Goal: Entertainment & Leisure: Browse casually

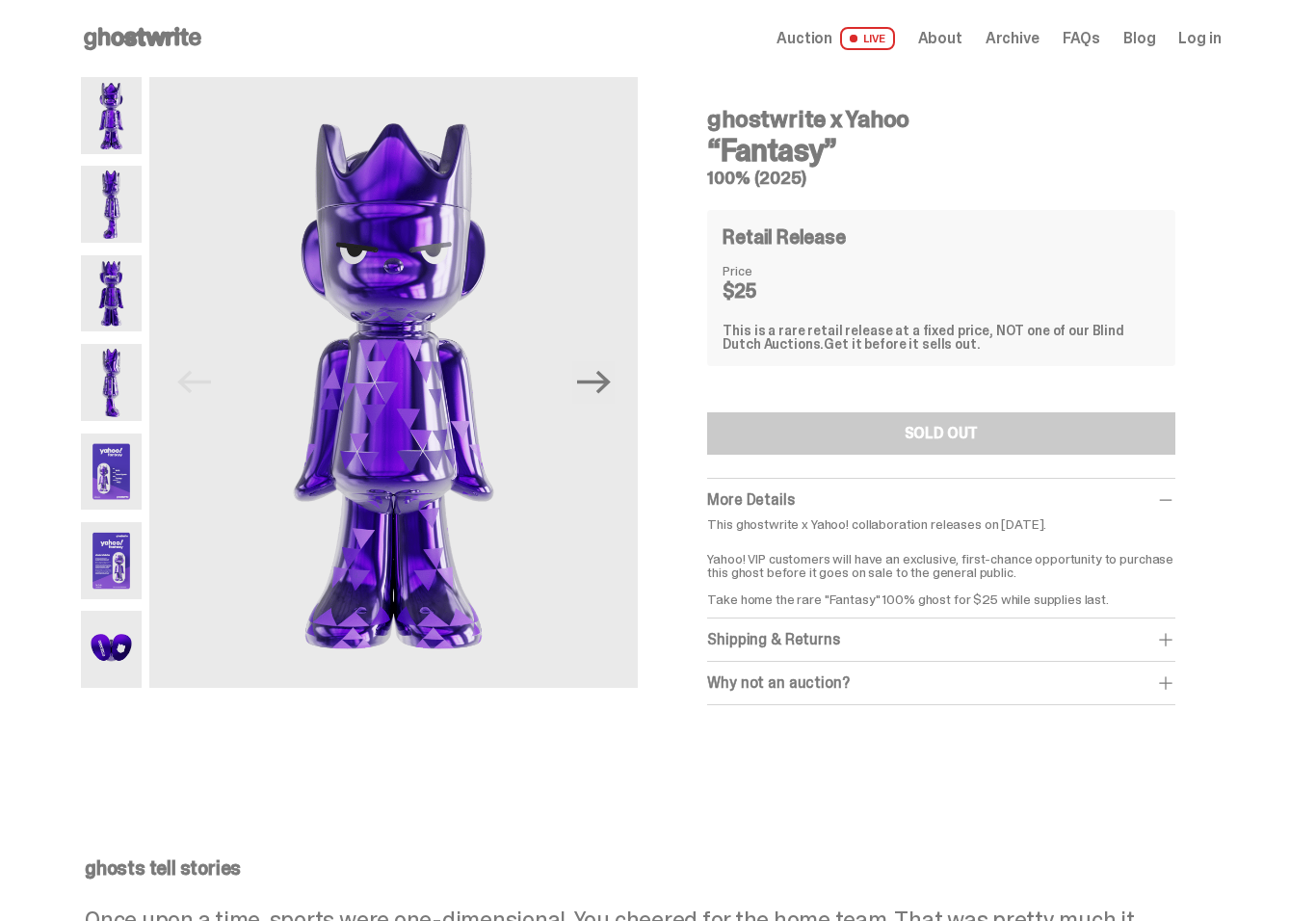
click at [104, 210] on img at bounding box center [112, 205] width 62 height 77
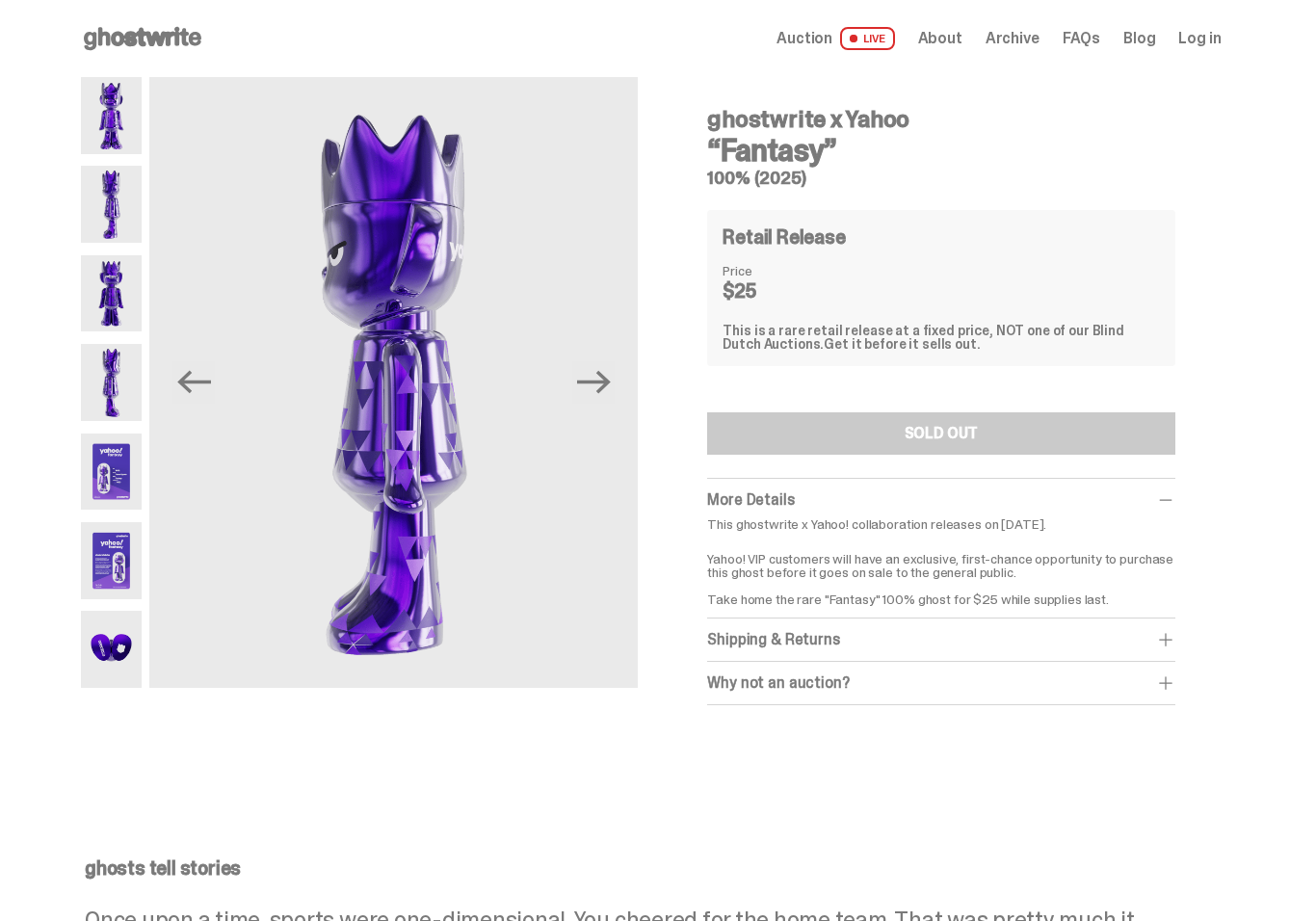
click at [124, 302] on img at bounding box center [112, 294] width 62 height 77
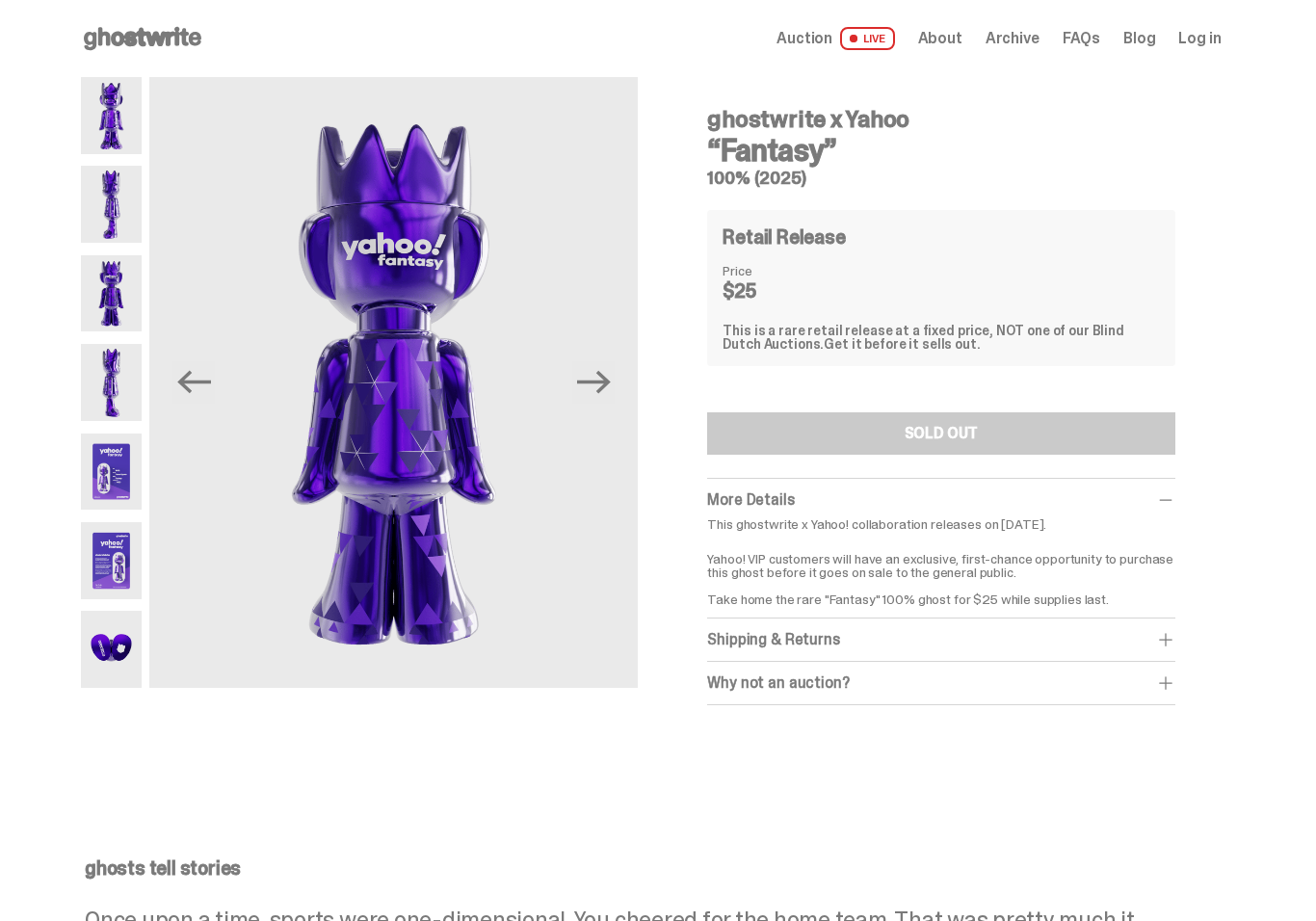
click at [123, 397] on img at bounding box center [112, 383] width 62 height 77
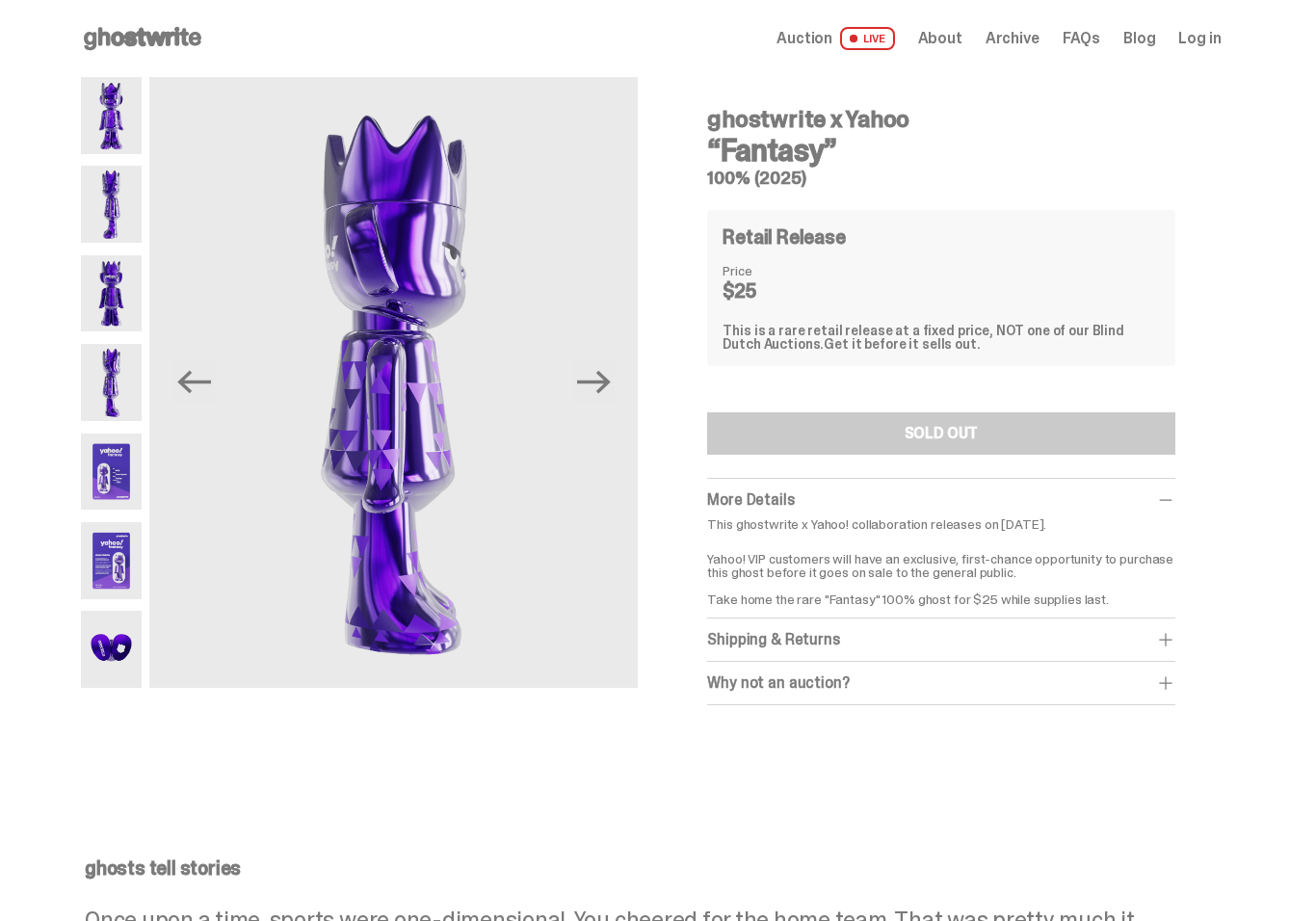
click at [111, 491] on img at bounding box center [112, 473] width 62 height 77
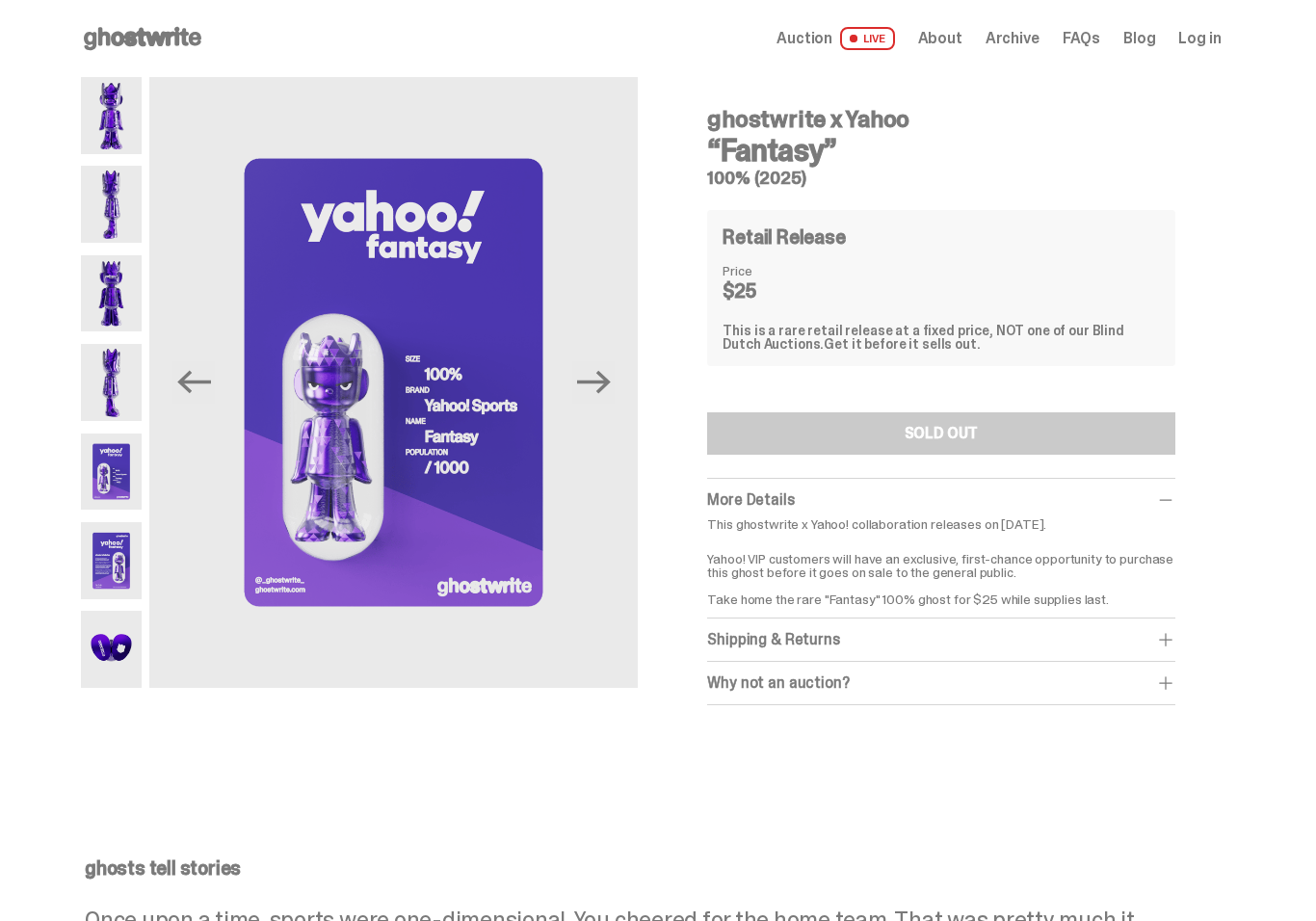
click at [123, 577] on img at bounding box center [112, 561] width 62 height 77
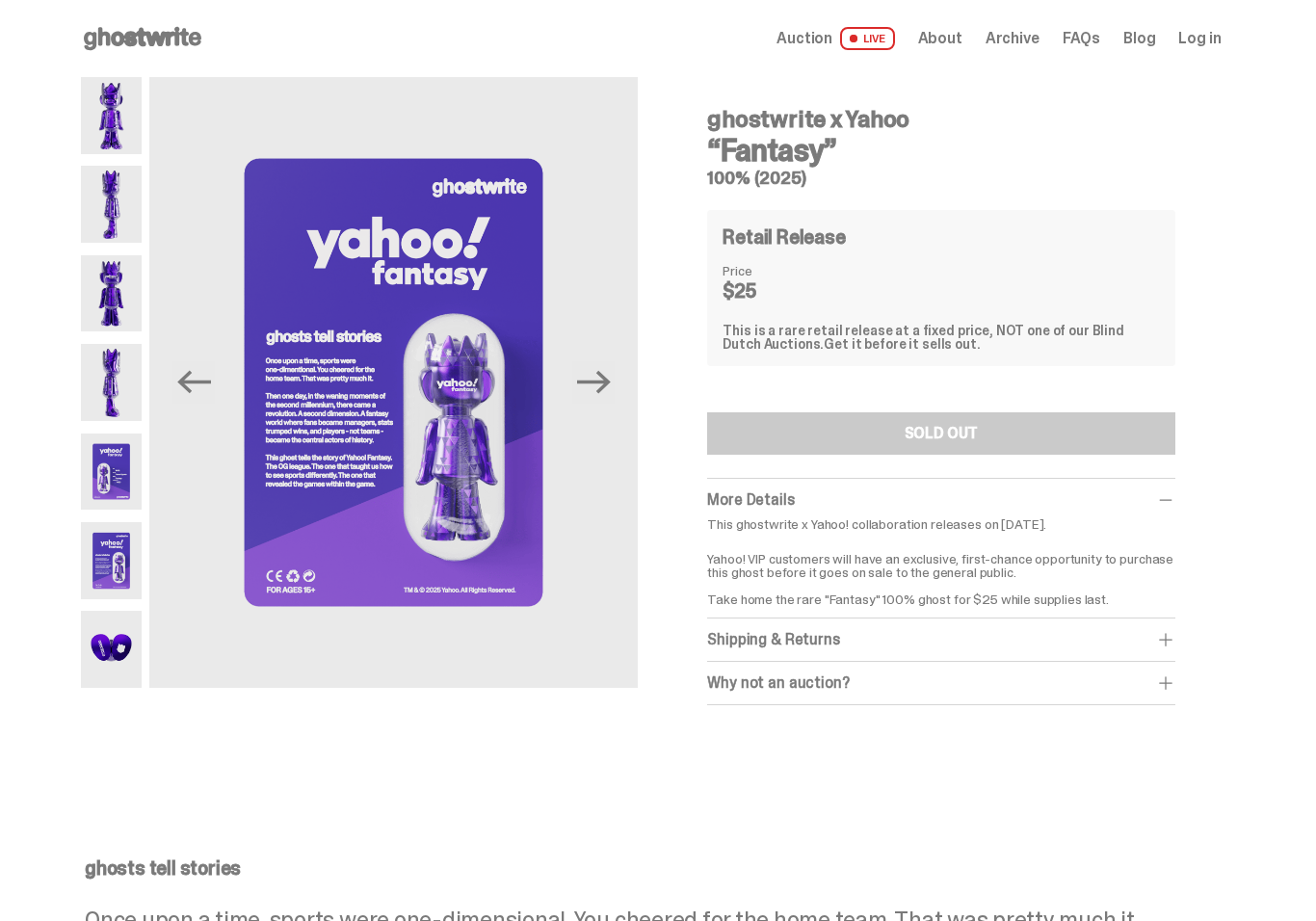
click at [117, 654] on img at bounding box center [112, 649] width 62 height 77
